Goal: Register for event/course

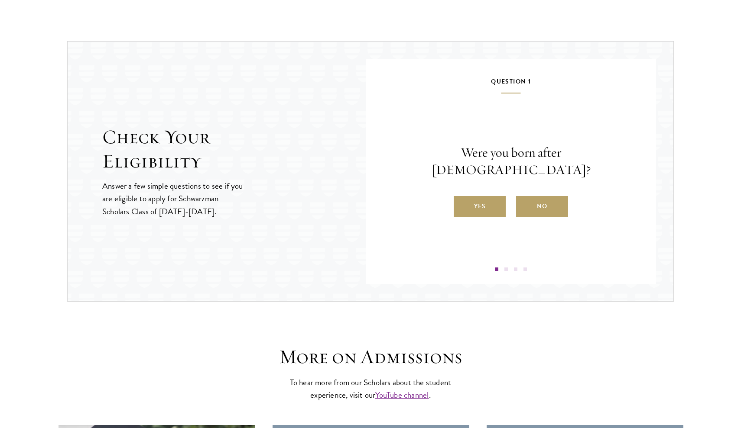
scroll to position [874, 0]
click at [469, 201] on label "Yes" at bounding box center [479, 206] width 52 height 21
click at [461, 201] on input "Yes" at bounding box center [457, 201] width 8 height 8
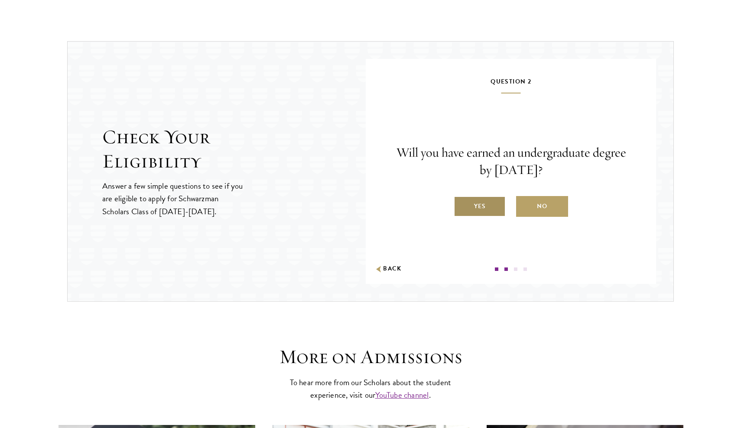
click at [477, 204] on label "Yes" at bounding box center [479, 206] width 52 height 21
click at [461, 204] on input "Yes" at bounding box center [457, 201] width 8 height 8
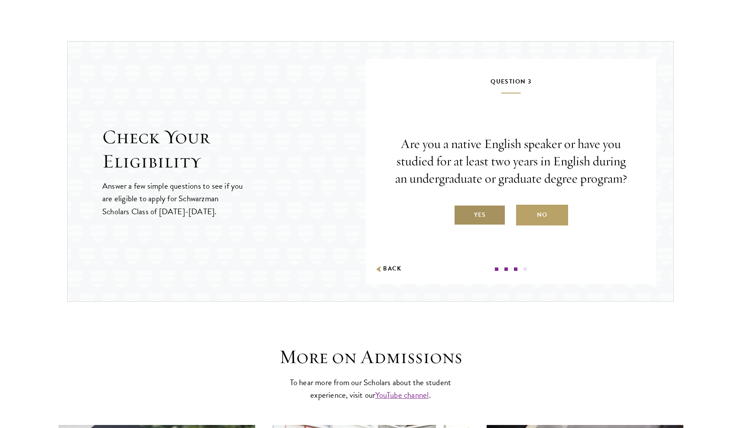
click at [476, 209] on label "Yes" at bounding box center [479, 215] width 52 height 21
click at [461, 209] on input "Yes" at bounding box center [457, 210] width 8 height 8
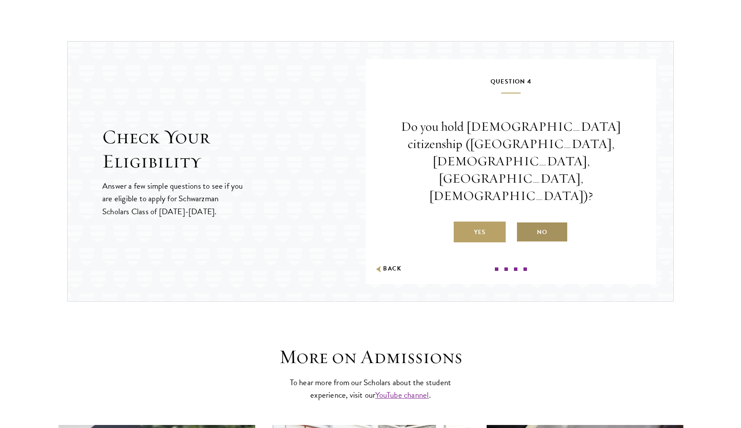
click at [554, 222] on label "No" at bounding box center [542, 232] width 52 height 21
click at [524, 223] on input "No" at bounding box center [520, 227] width 8 height 8
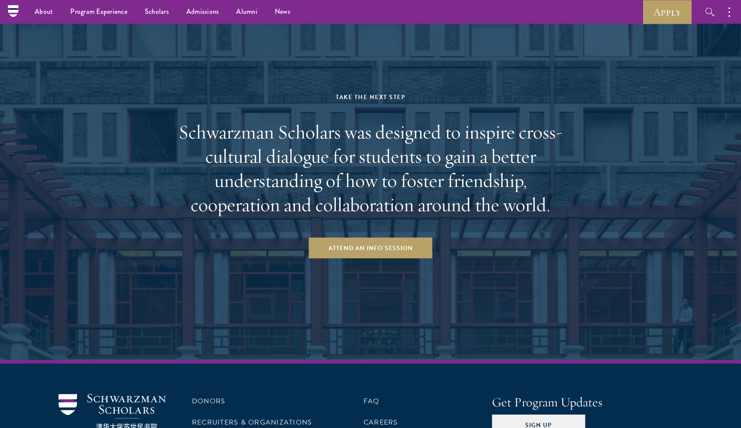
scroll to position [1536, 0]
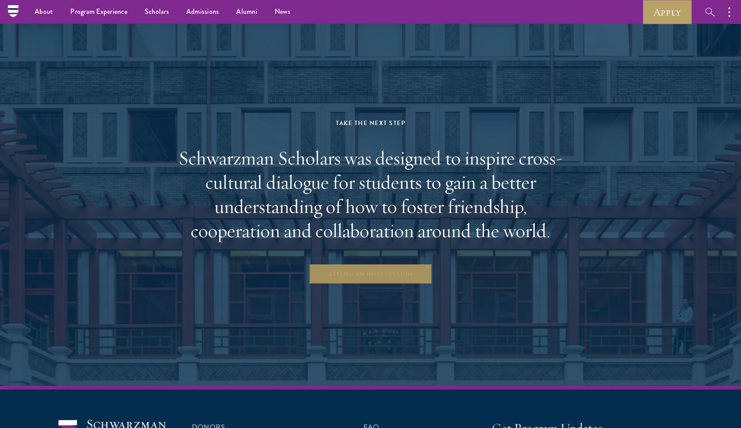
click at [358, 277] on link "Attend an Info Session" at bounding box center [370, 274] width 123 height 21
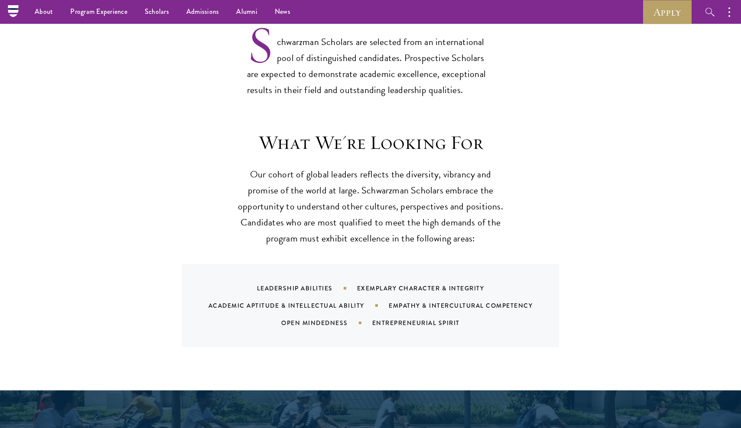
scroll to position [718, 0]
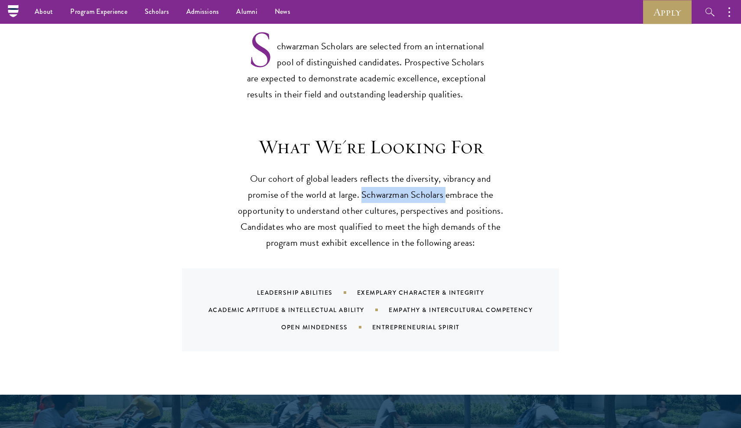
drag, startPoint x: 361, startPoint y: 173, endPoint x: 443, endPoint y: 174, distance: 82.3
click at [443, 174] on p "Our cohort of global leaders reflects the diversity, vibrancy and promise of th…" at bounding box center [370, 211] width 268 height 80
copy p "Schwarzman Scholars"
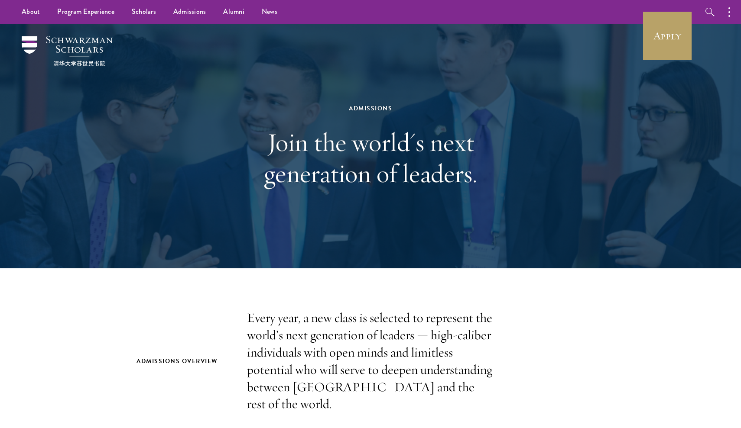
scroll to position [0, 0]
